Goal: Transaction & Acquisition: Purchase product/service

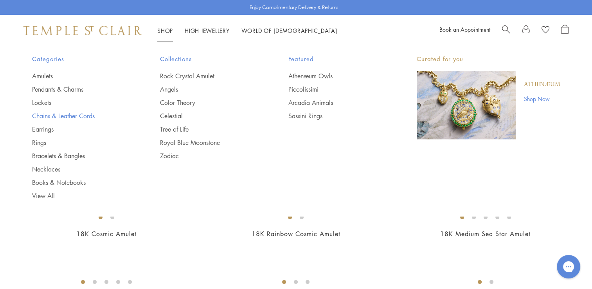
click at [41, 119] on link "Chains & Leather Cords" at bounding box center [80, 115] width 97 height 9
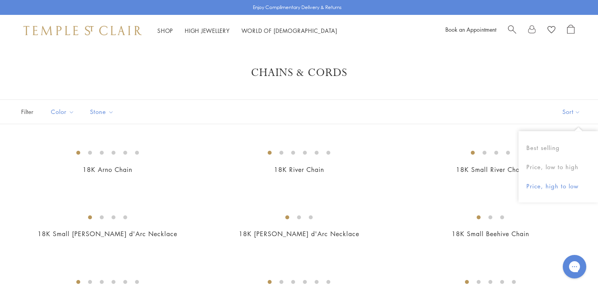
click at [555, 189] on button "Price, high to low" at bounding box center [557, 185] width 79 height 19
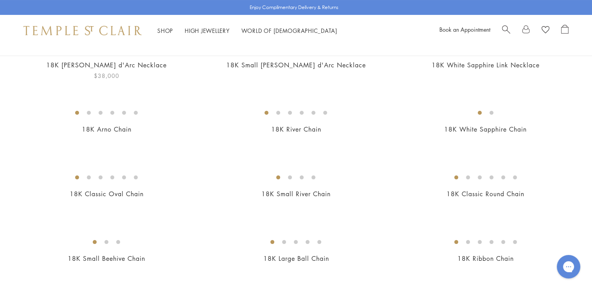
scroll to position [117, 0]
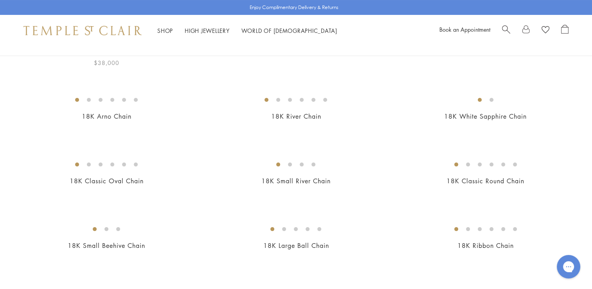
click at [0, 0] on img at bounding box center [0, 0] width 0 height 0
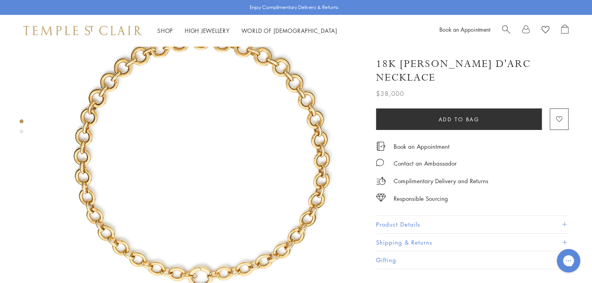
scroll to position [117, 0]
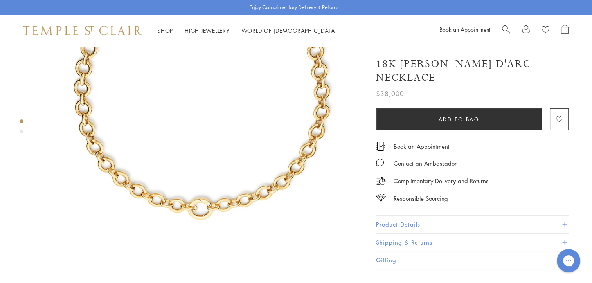
click at [424, 215] on button "Product Details" at bounding box center [472, 224] width 192 height 18
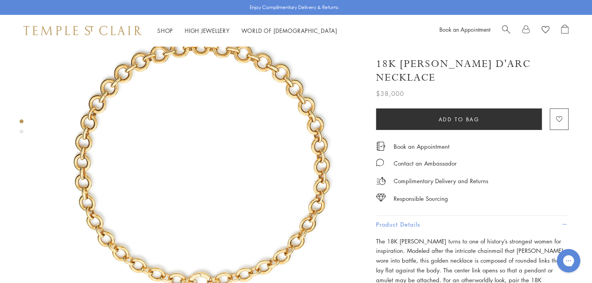
scroll to position [0, 0]
